Goal: Task Accomplishment & Management: Use online tool/utility

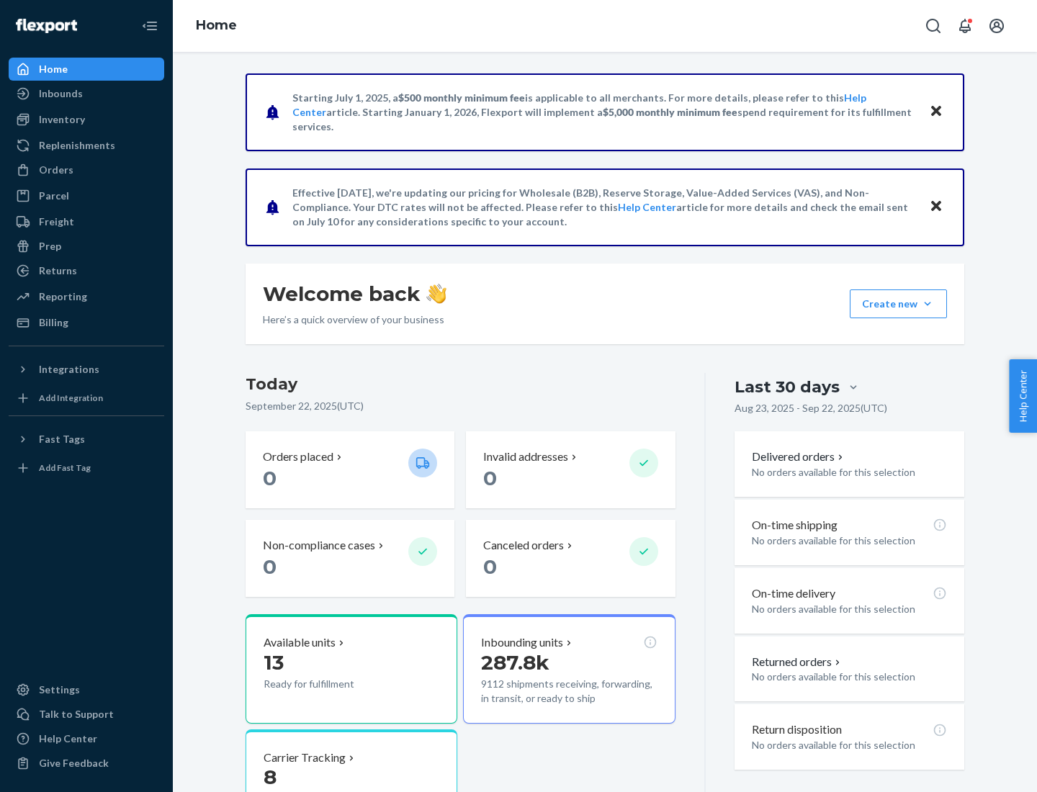
click at [75, 145] on div "Replenishments" at bounding box center [77, 145] width 76 height 14
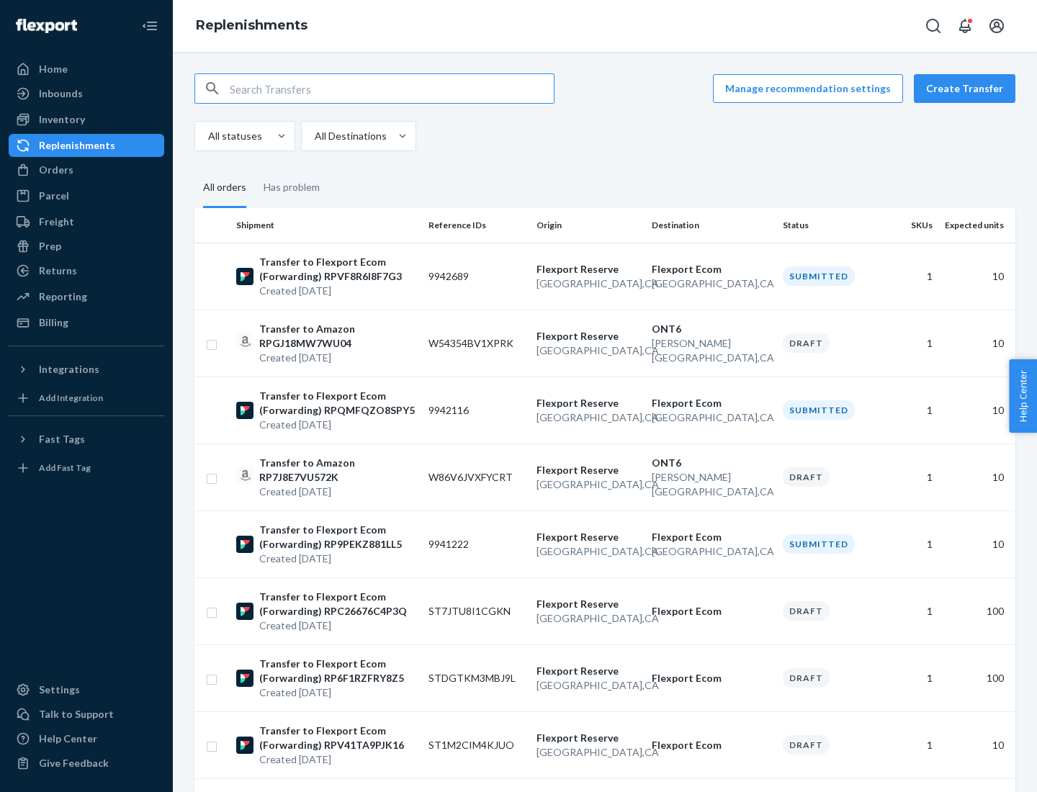
click at [968, 89] on button "Create Transfer" at bounding box center [965, 88] width 102 height 29
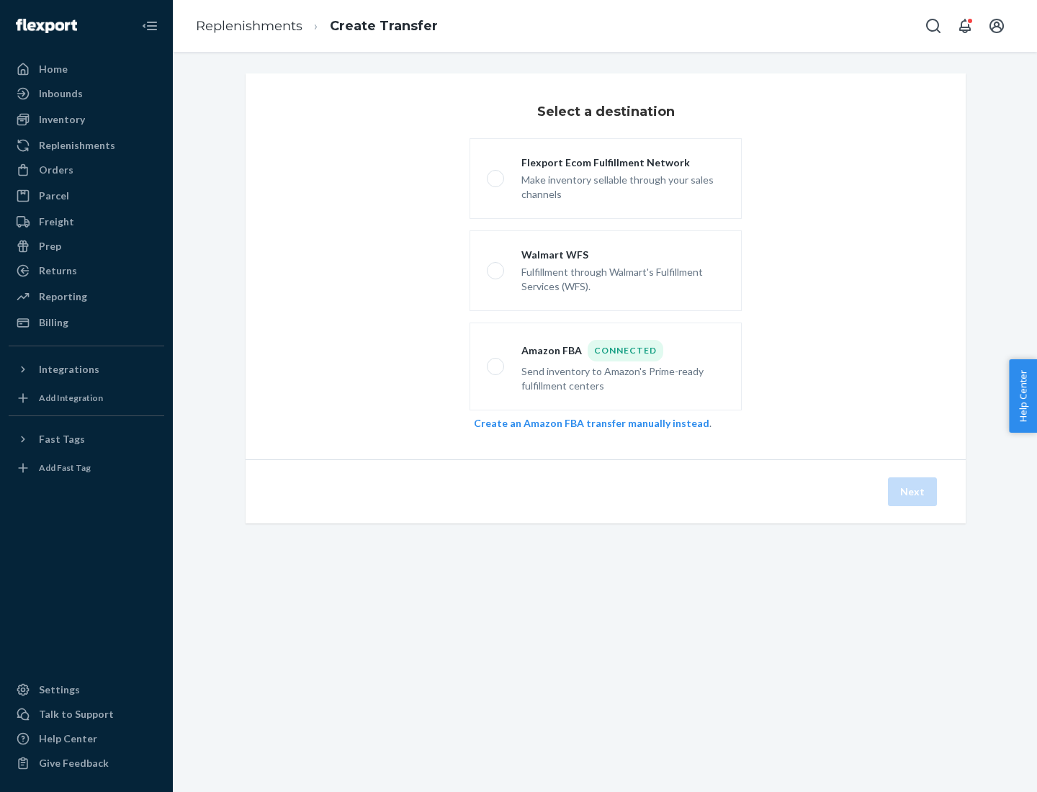
click at [623, 163] on div "Flexport Ecom Fulfillment Network" at bounding box center [622, 163] width 203 height 14
click at [496, 174] on input "Flexport Ecom Fulfillment Network Make inventory sellable through your sales ch…" at bounding box center [491, 178] width 9 height 9
radio input "true"
click at [913, 492] on button "Next" at bounding box center [912, 491] width 49 height 29
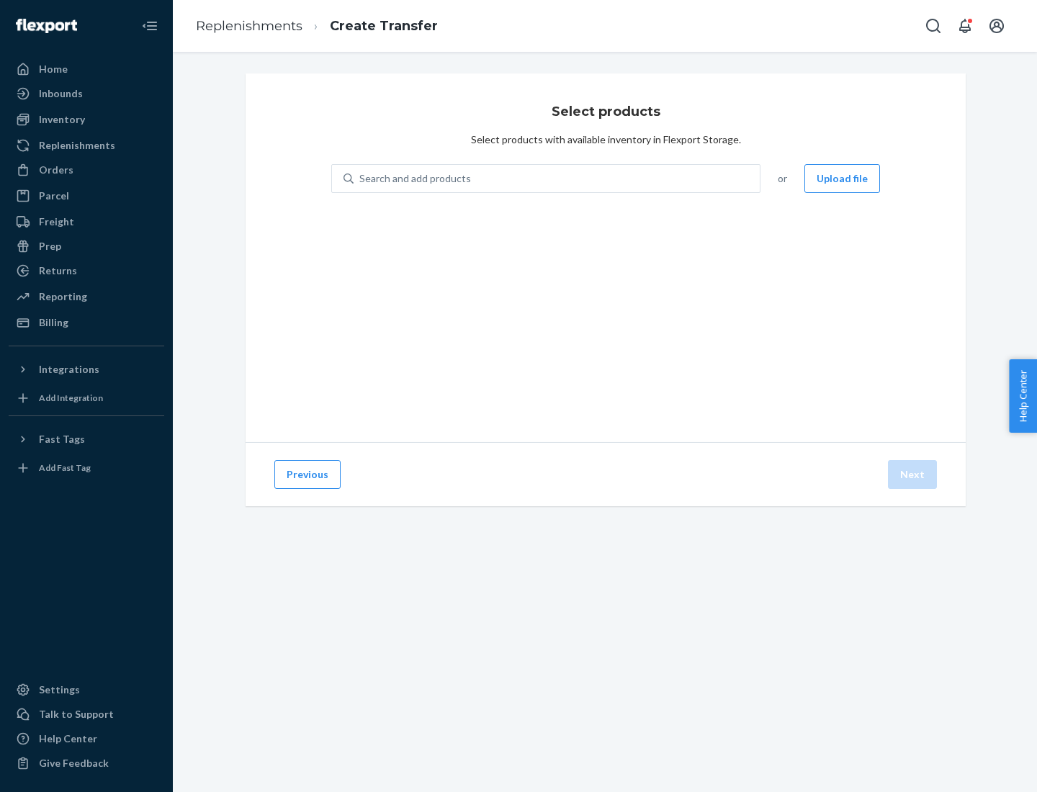
click at [843, 179] on button "Upload file" at bounding box center [842, 178] width 76 height 29
